Goal: Check status: Verify the current state of an ongoing process or item

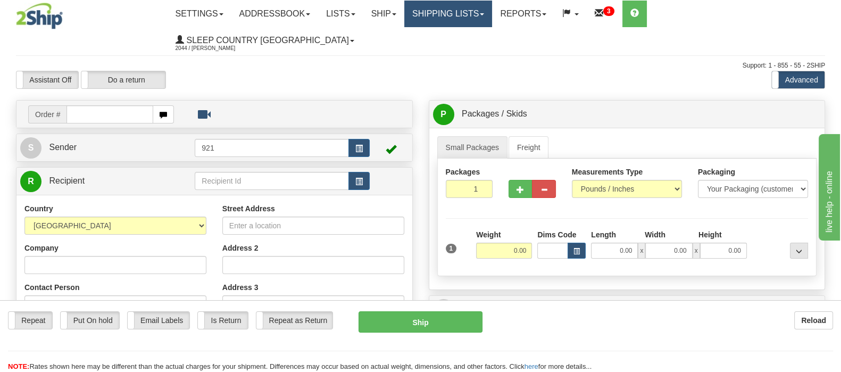
click at [480, 12] on link "Shipping lists" at bounding box center [448, 14] width 88 height 27
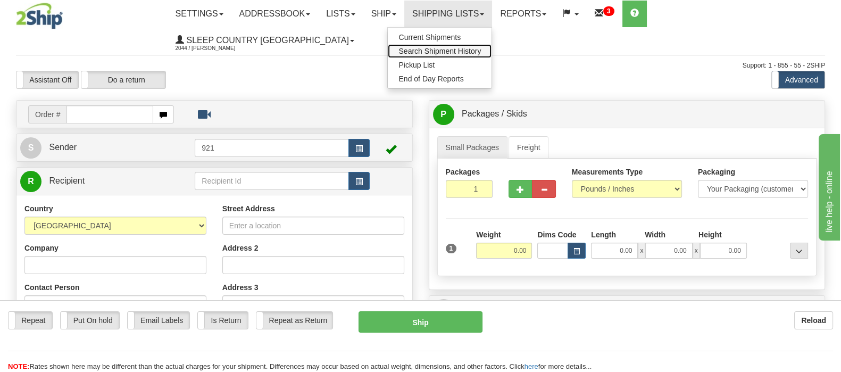
click at [481, 49] on span "Search Shipment History" at bounding box center [440, 51] width 82 height 9
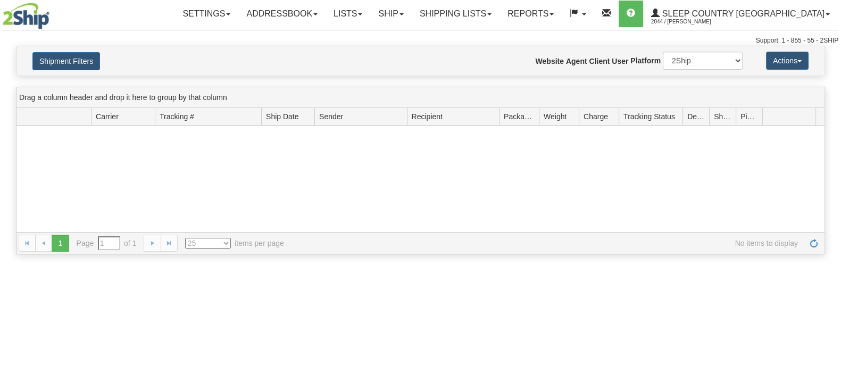
type input "From 09/07/2025 To 09/08/2025"
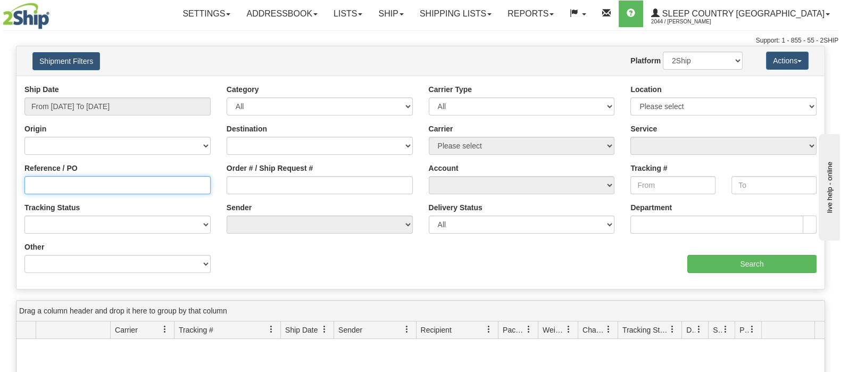
click at [85, 181] on input "Reference / PO" at bounding box center [117, 185] width 186 height 18
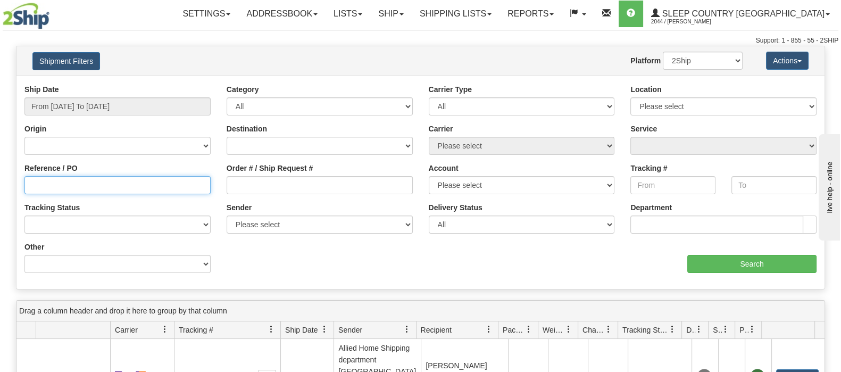
paste input "9002I053573"
type input "9002I053573"
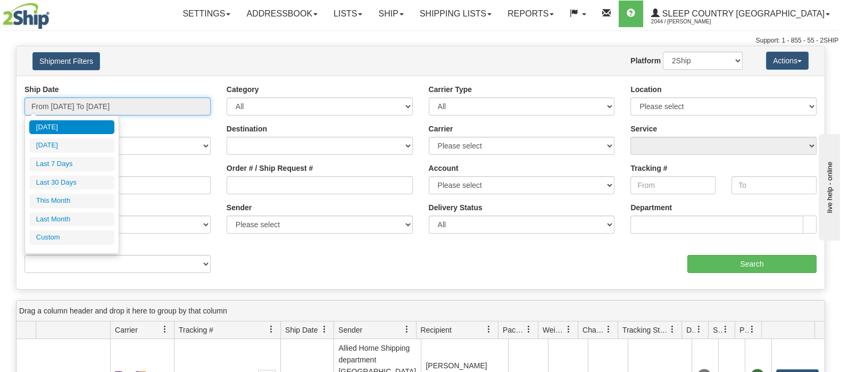
click at [110, 105] on input "From 09/07/2025 To 09/08/2025" at bounding box center [117, 106] width 186 height 18
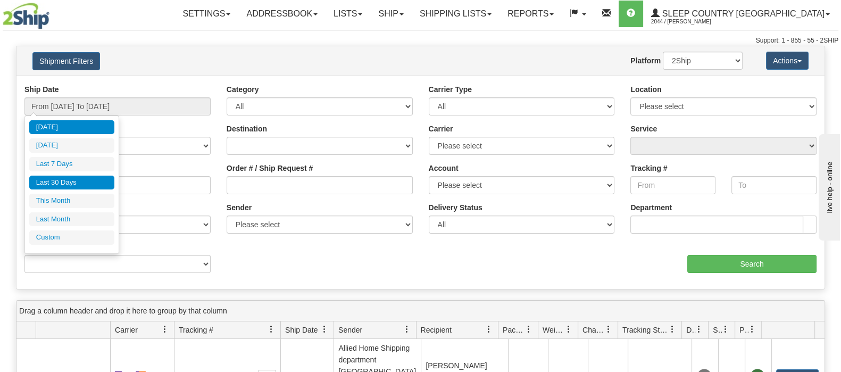
click at [68, 180] on li "Last 30 Days" at bounding box center [71, 183] width 85 height 14
type input "From 08/10/2025 To 09/08/2025"
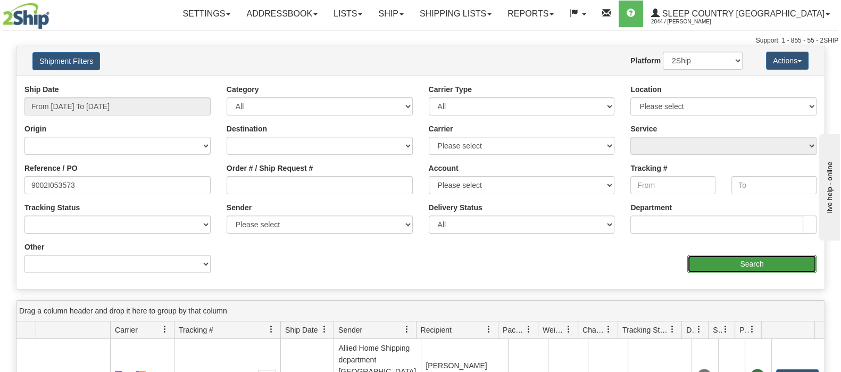
click at [753, 260] on input "Search" at bounding box center [752, 264] width 129 height 18
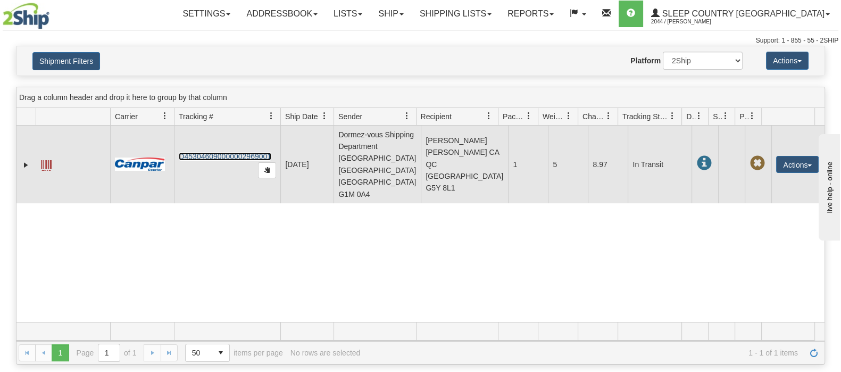
click at [225, 152] on link "D453046090000002969001" at bounding box center [225, 156] width 93 height 9
